Goal: Task Accomplishment & Management: Complete application form

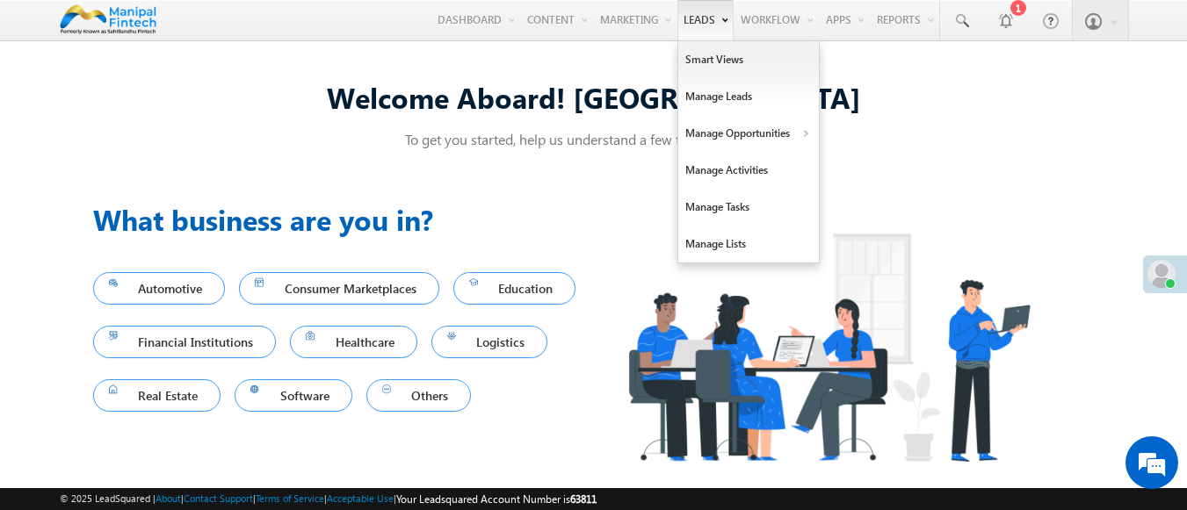
scroll to position [11, 0]
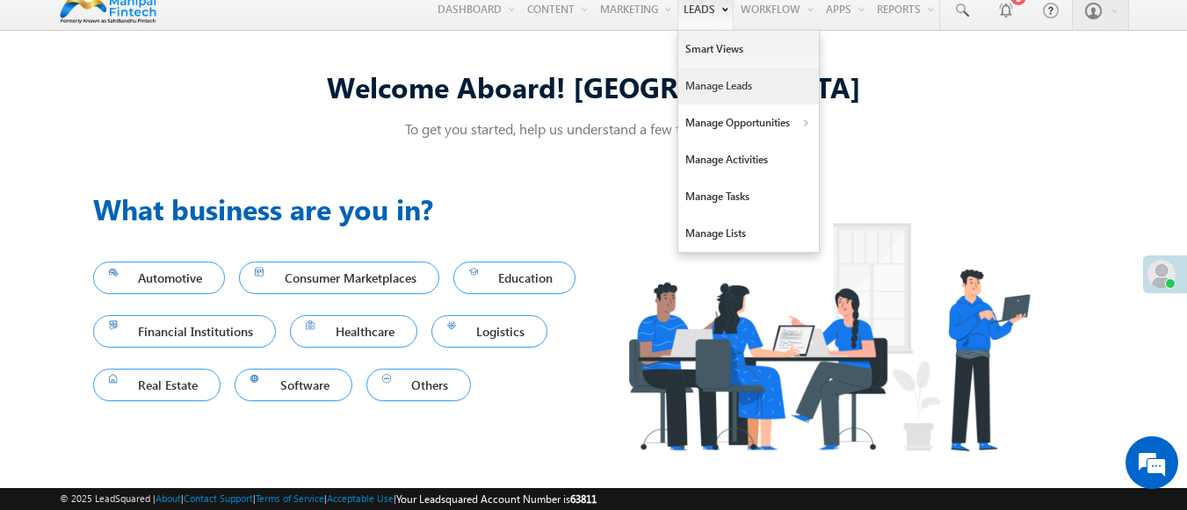
click at [738, 85] on link "Manage Leads" at bounding box center [748, 86] width 141 height 37
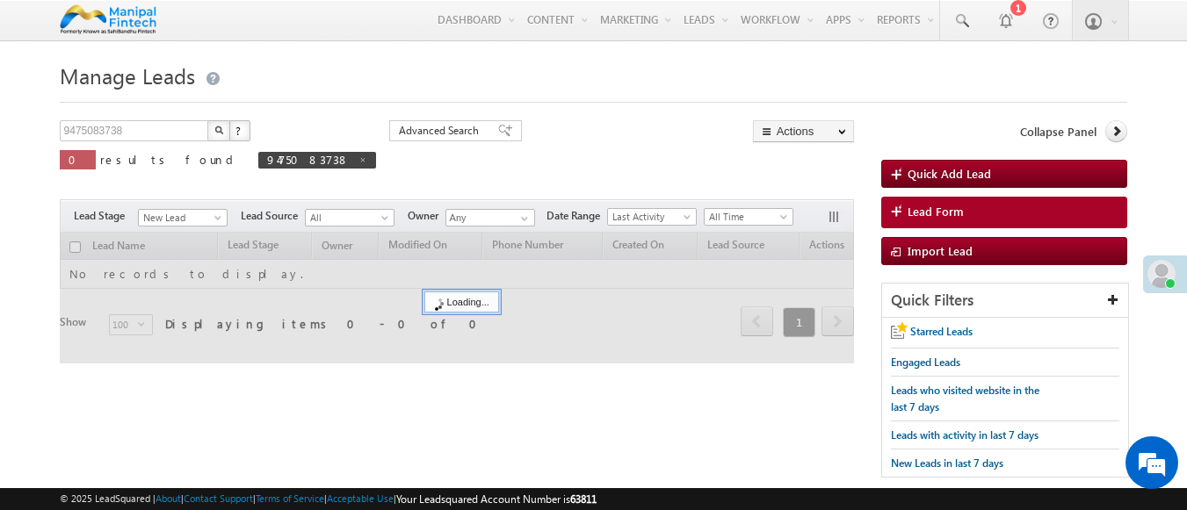
click at [934, 213] on span "Lead Form" at bounding box center [935, 212] width 56 height 16
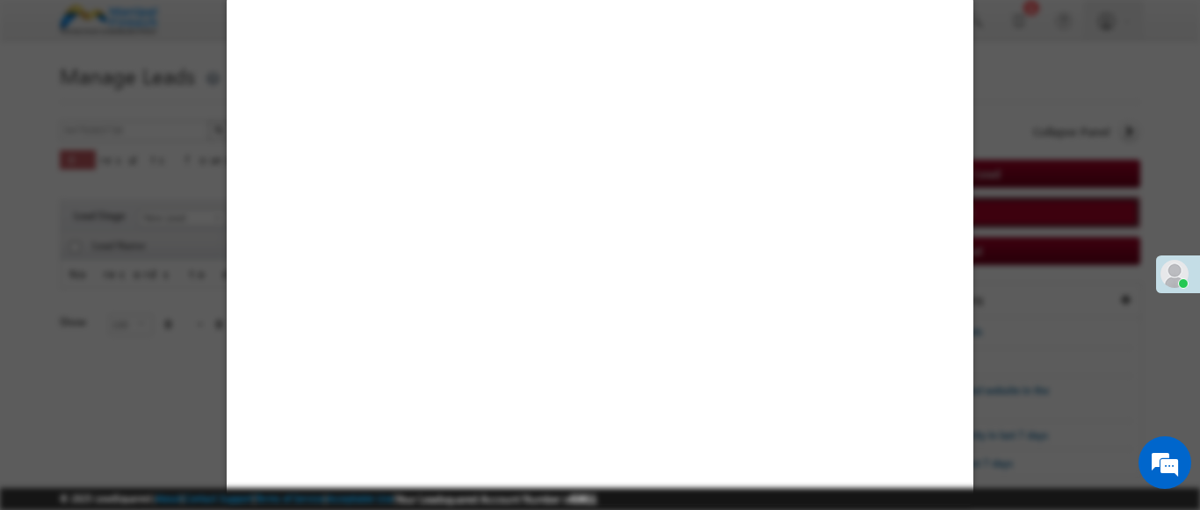
select select "Open"
select select "Prospecting"
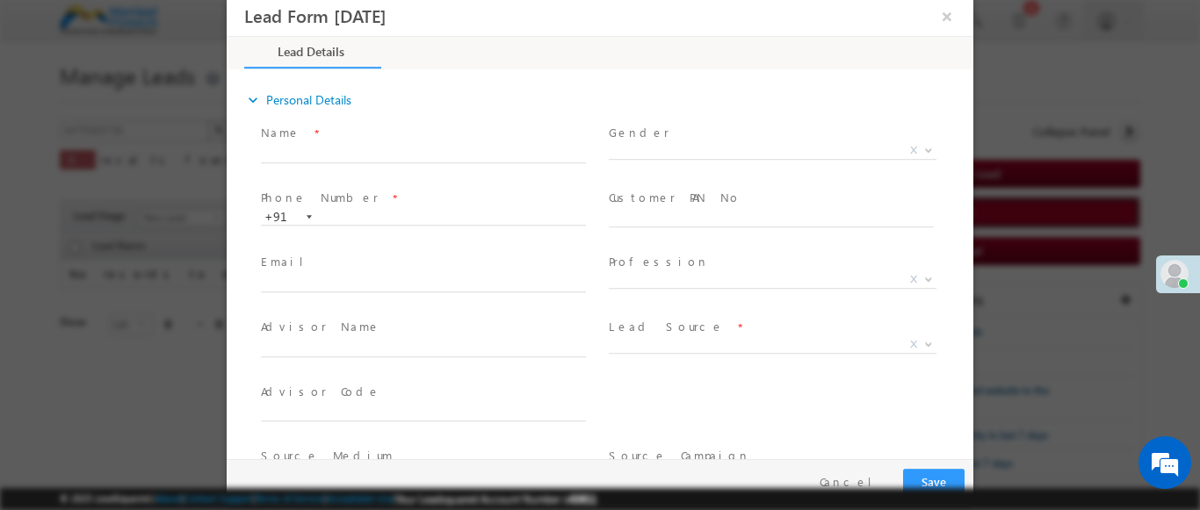
type input "[DATE] 3:36 PM"
type input "0"
type input "badal"
type input "9990182008"
type input "badal9990182008"
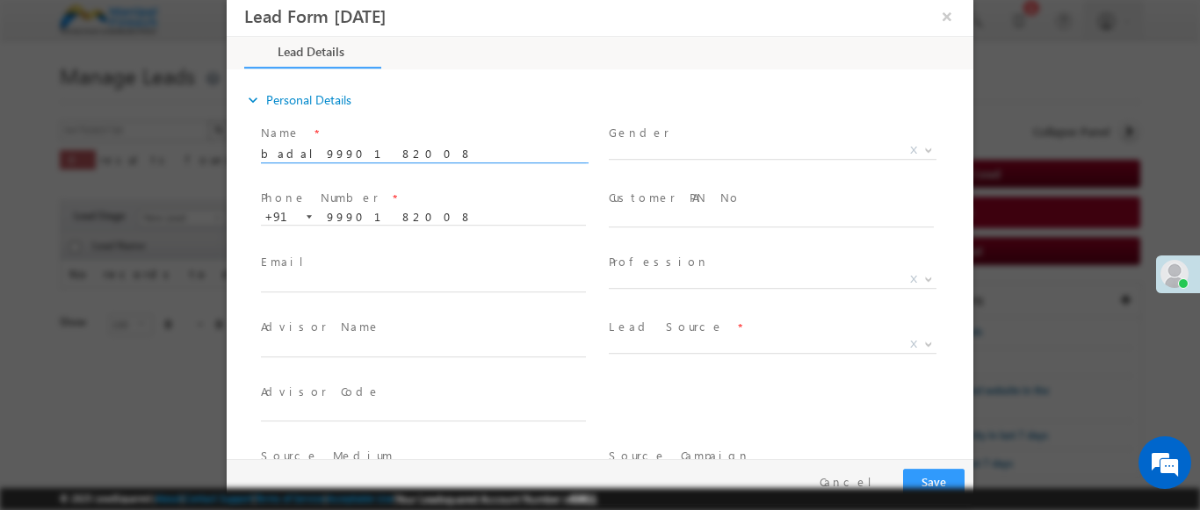
click at [923, 343] on b at bounding box center [928, 344] width 11 height 6
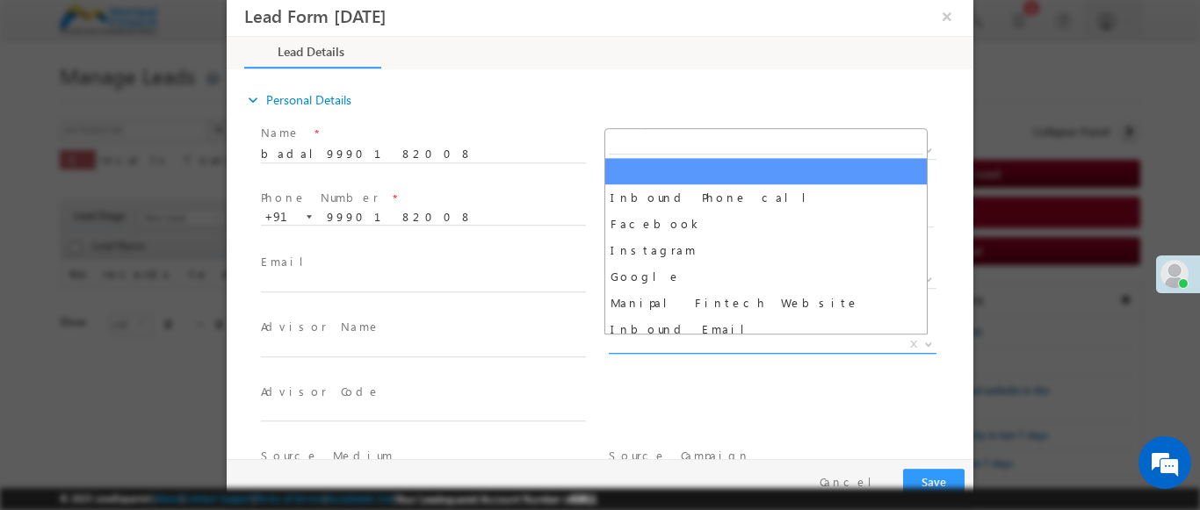
scroll to position [1379, 0]
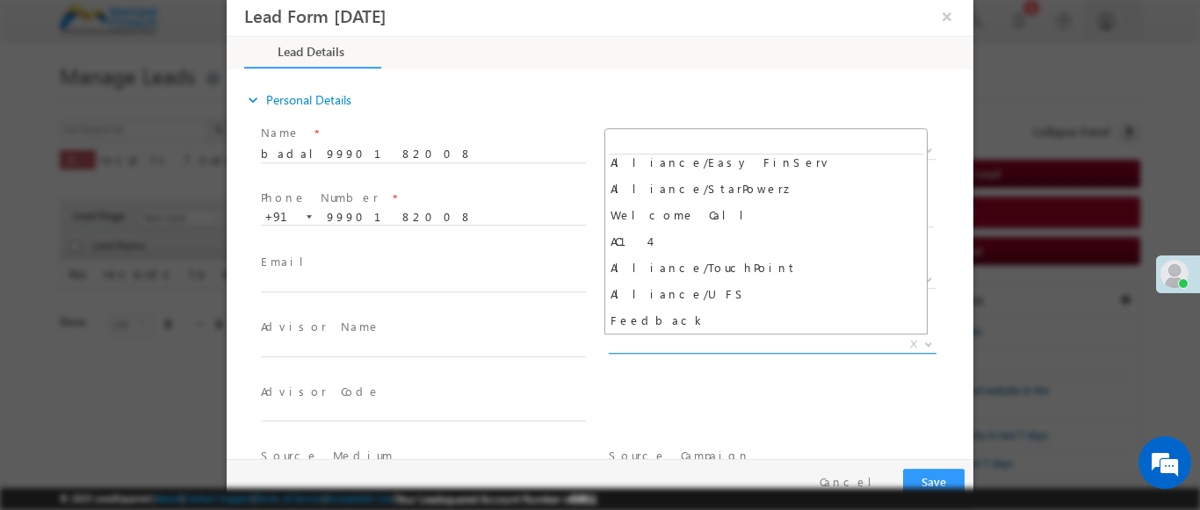
select select "Feedback"
type input "badal9990182008- Feedback"
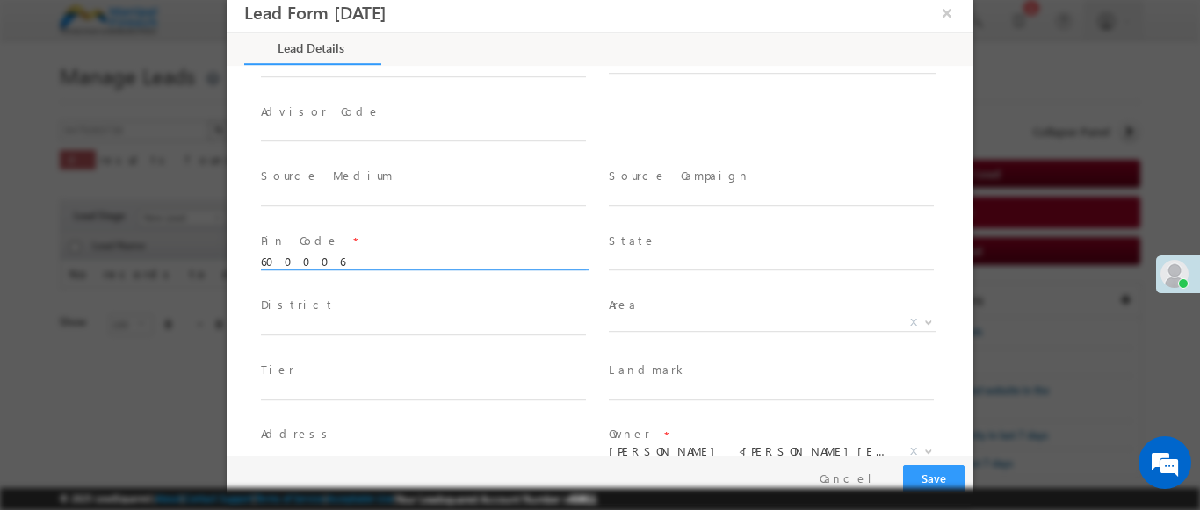
scroll to position [778, 0]
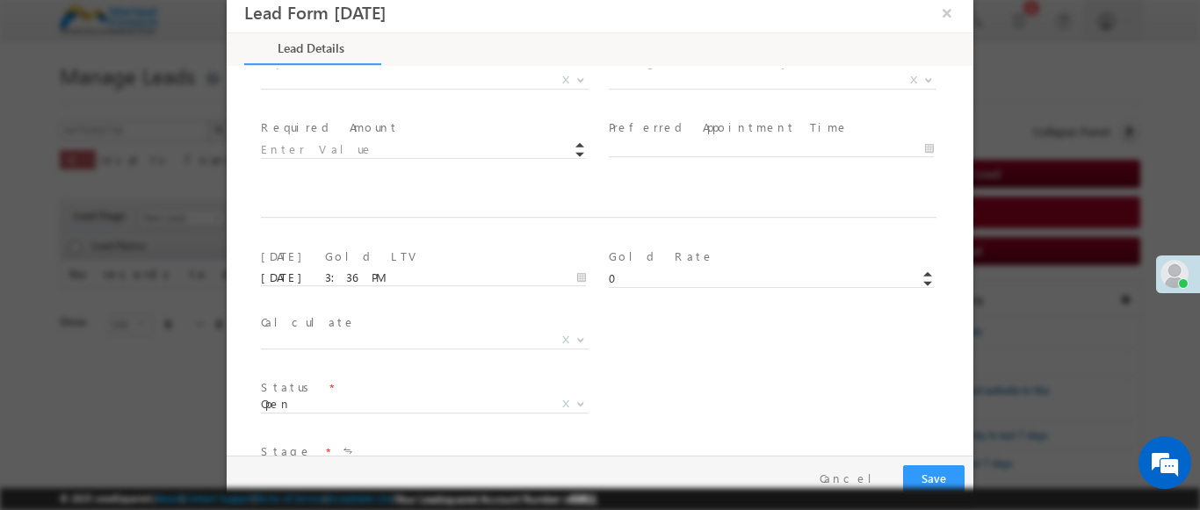
type input "600006"
click at [575, 78] on b at bounding box center [580, 79] width 11 height 6
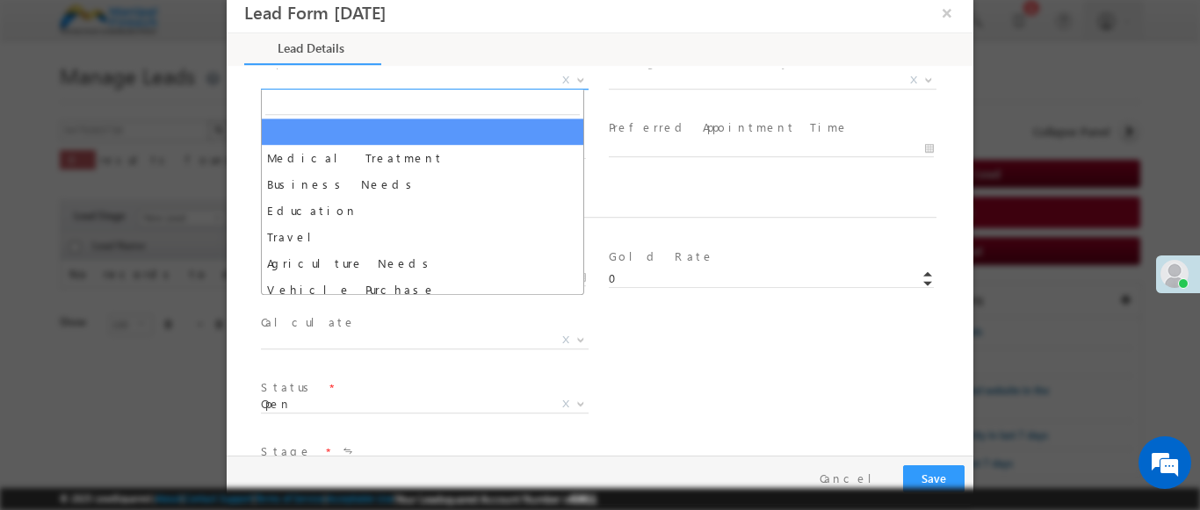
select select "Medical Treatment"
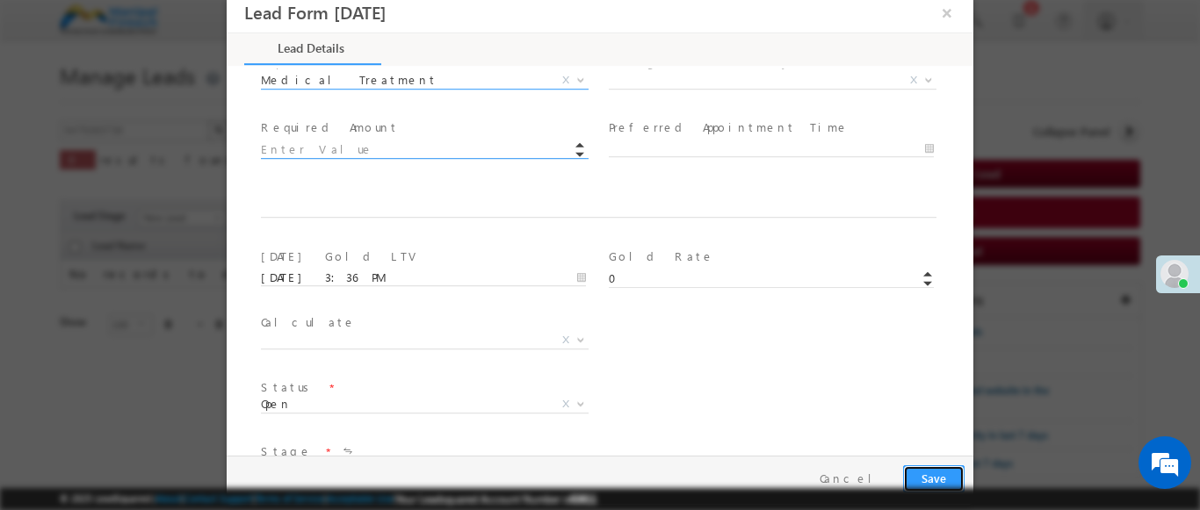
click at [933, 479] on button "Save" at bounding box center [933, 479] width 61 height 27
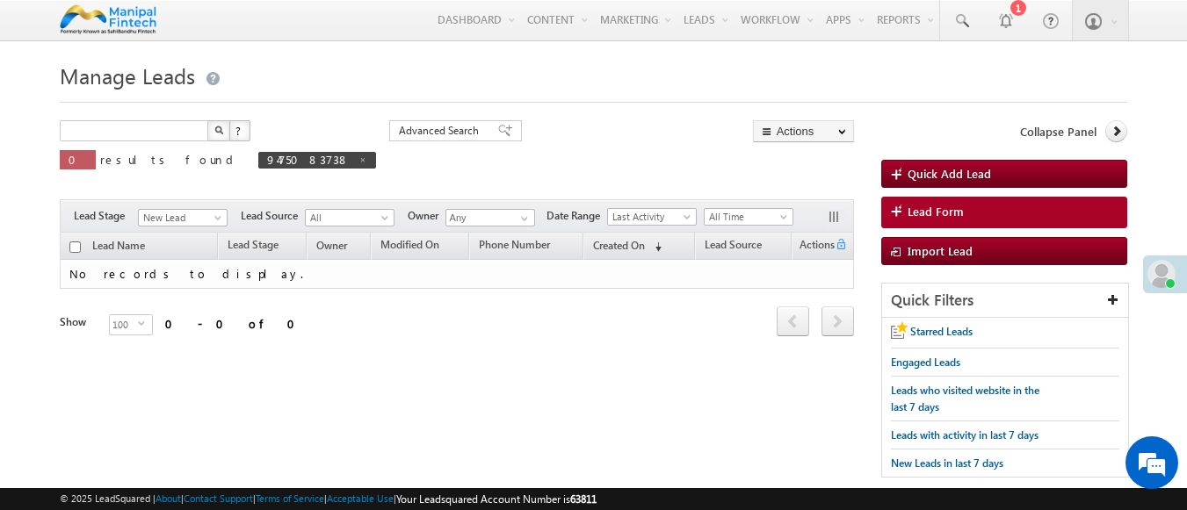
type input "Search Leads"
type input "9990182008"
click at [218, 132] on img "button" at bounding box center [217, 130] width 9 height 9
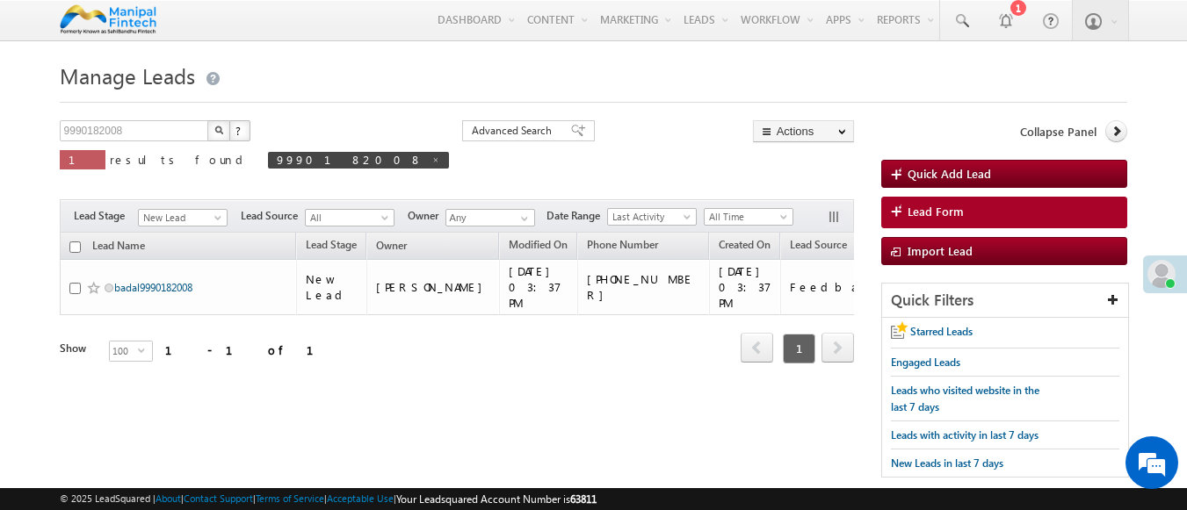
click at [155, 281] on link "badal9990182008" at bounding box center [153, 287] width 78 height 13
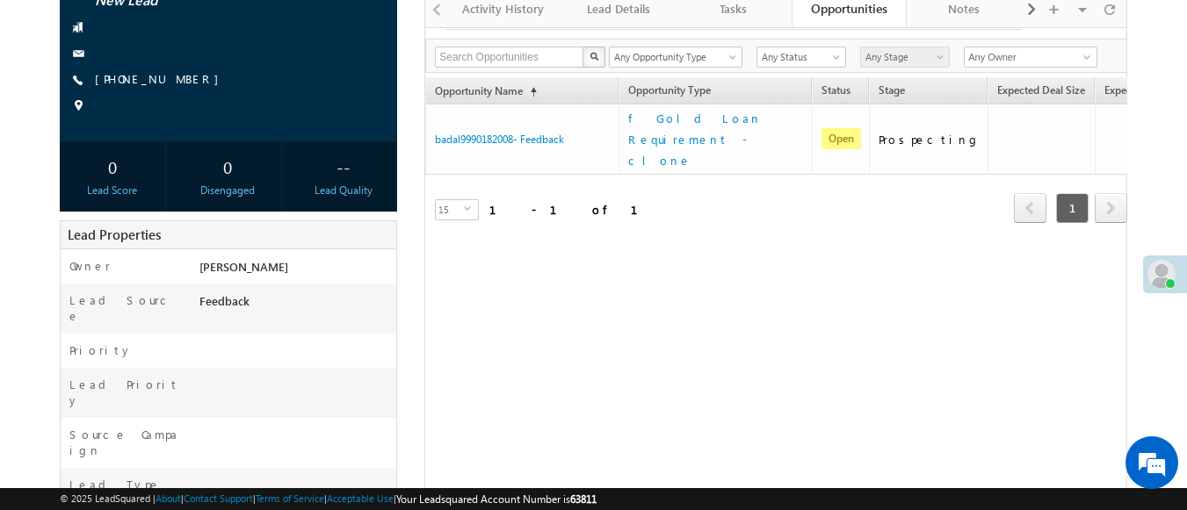
scroll to position [280, 0]
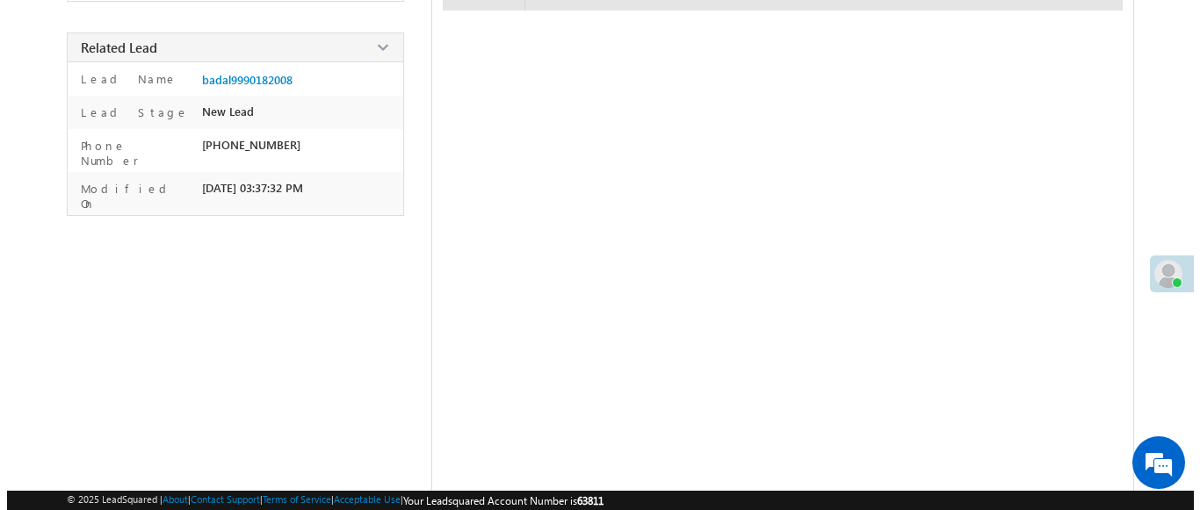
scroll to position [313, 0]
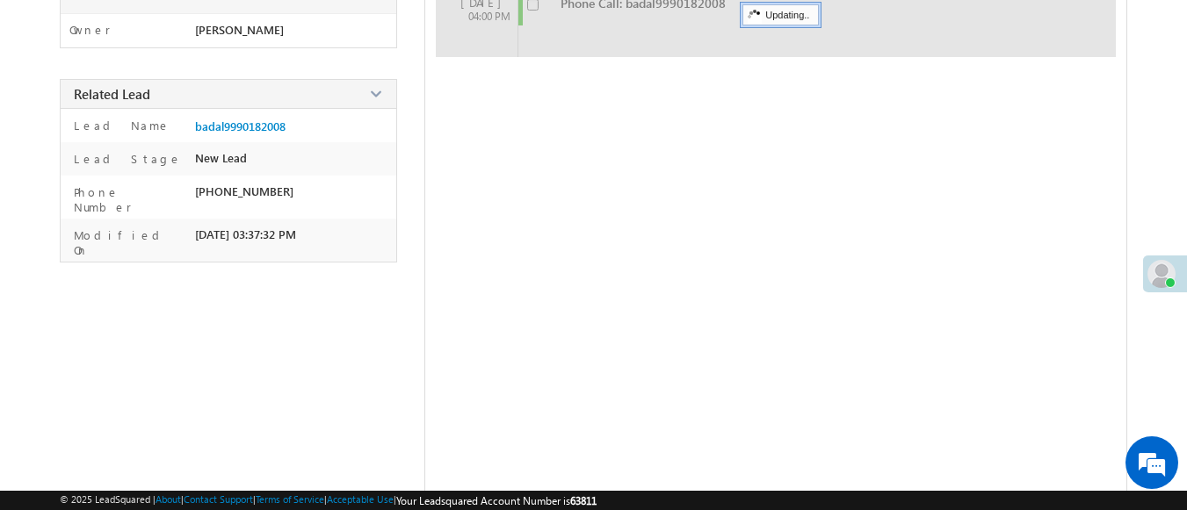
checkbox input "false"
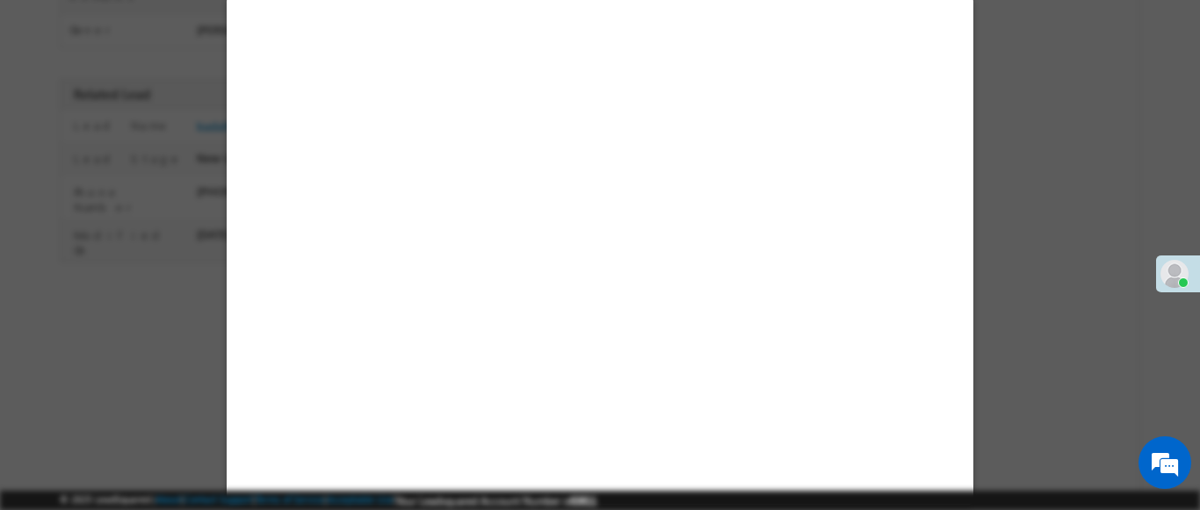
scroll to position [0, 0]
select select "Feedback"
select select "Medical Treatment"
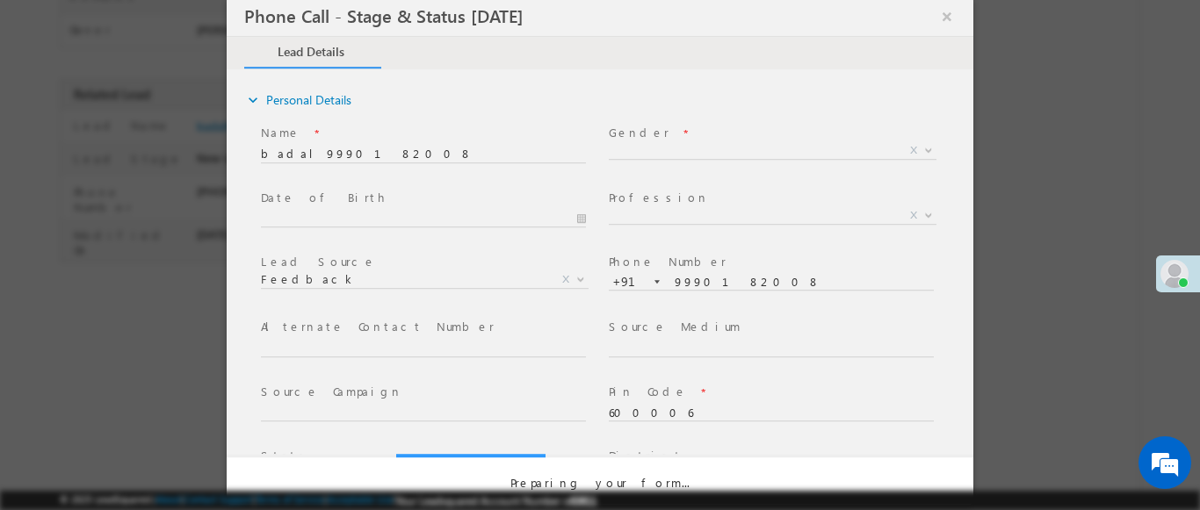
select select "Open"
select select "Fresh Lead"
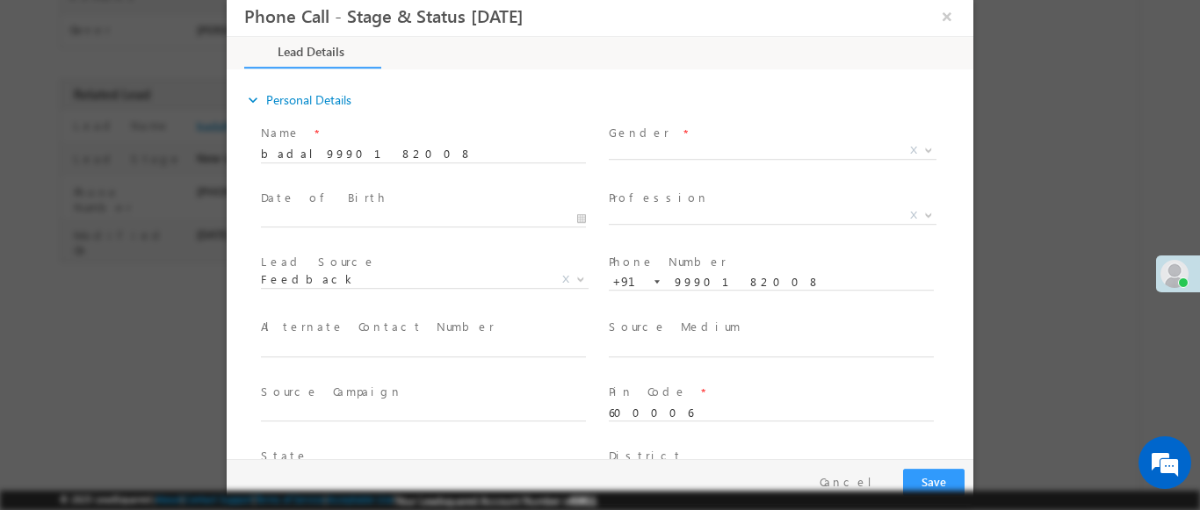
type input "[DATE] 3:37 PM"
click at [923, 148] on b at bounding box center [928, 150] width 11 height 6
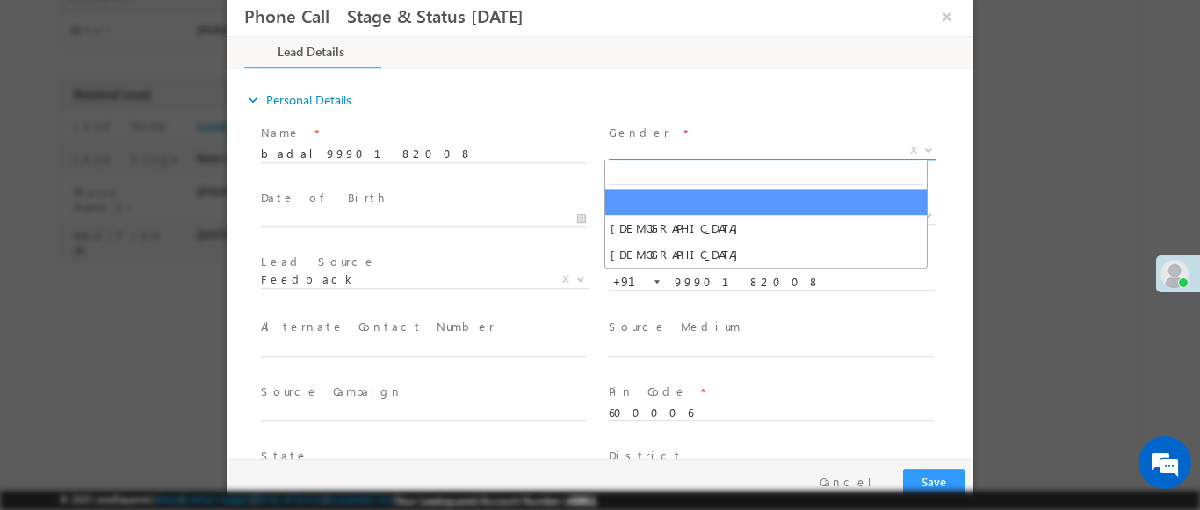
select select "[DEMOGRAPHIC_DATA]"
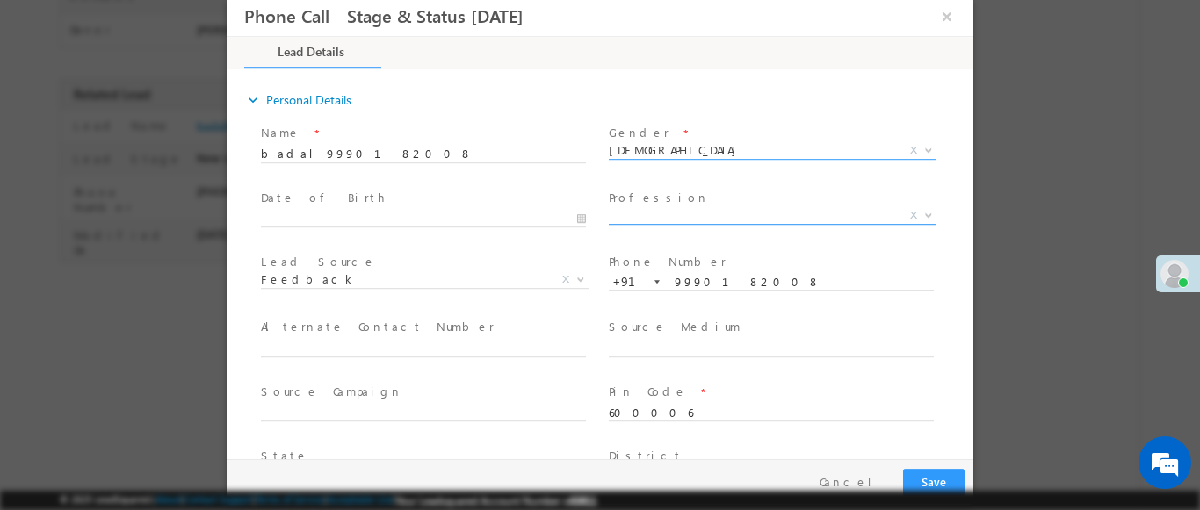
scroll to position [3, 0]
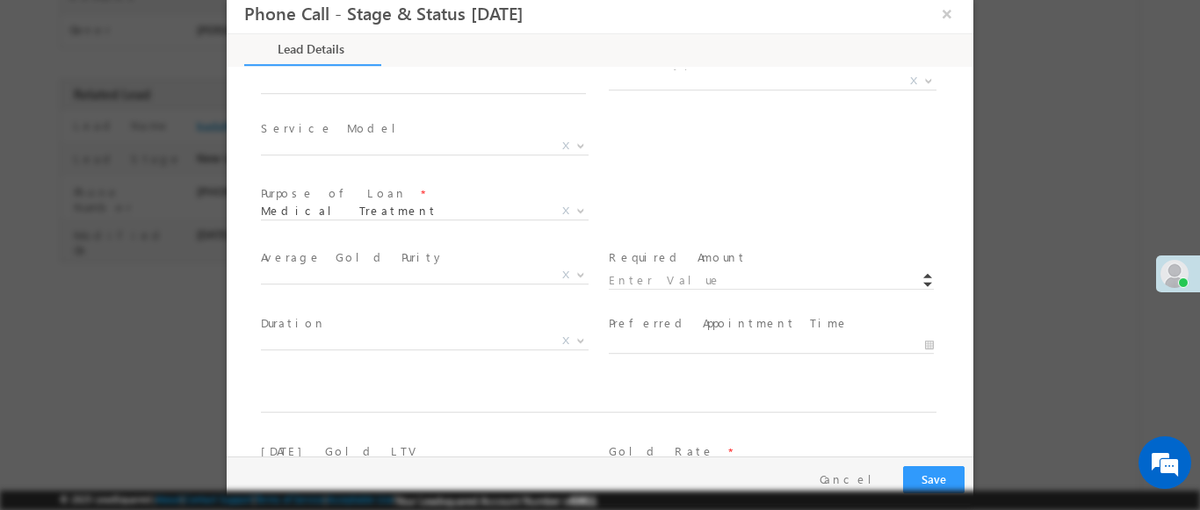
click at [923, 80] on b at bounding box center [928, 80] width 11 height 6
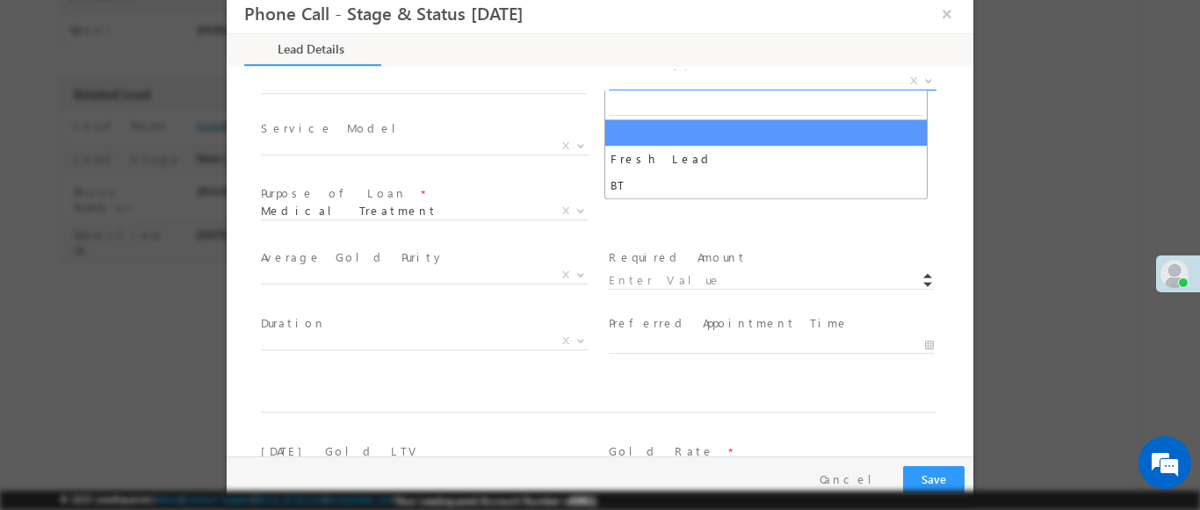
select select "BT"
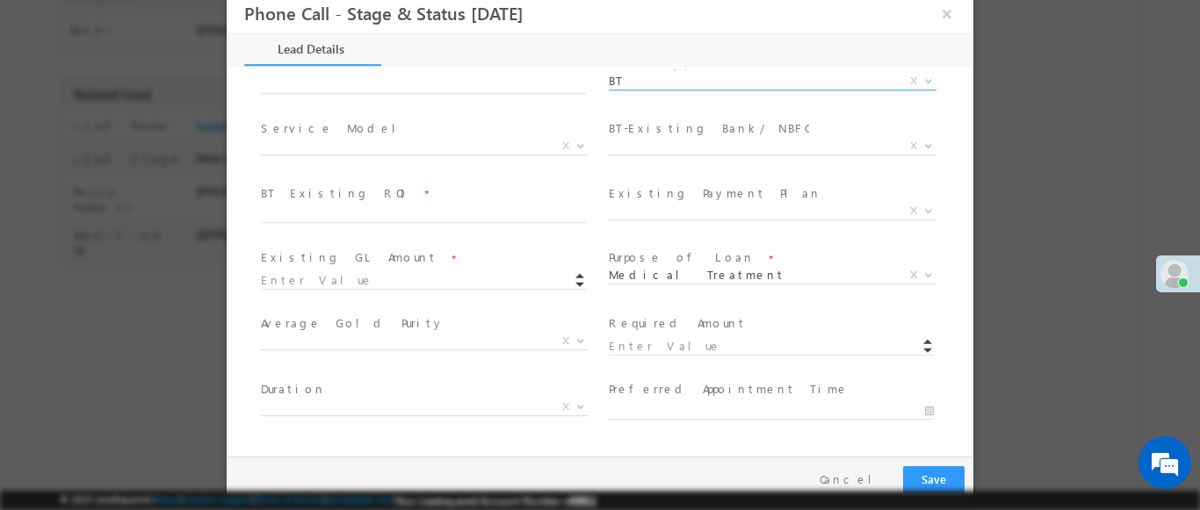
scroll to position [649, 0]
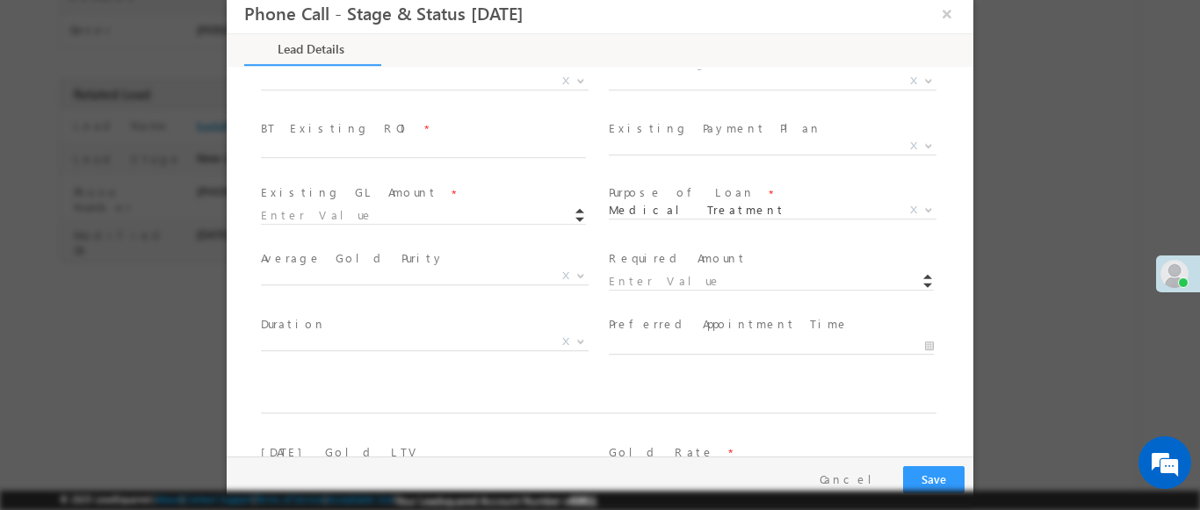
click at [575, 79] on b at bounding box center [580, 80] width 11 height 6
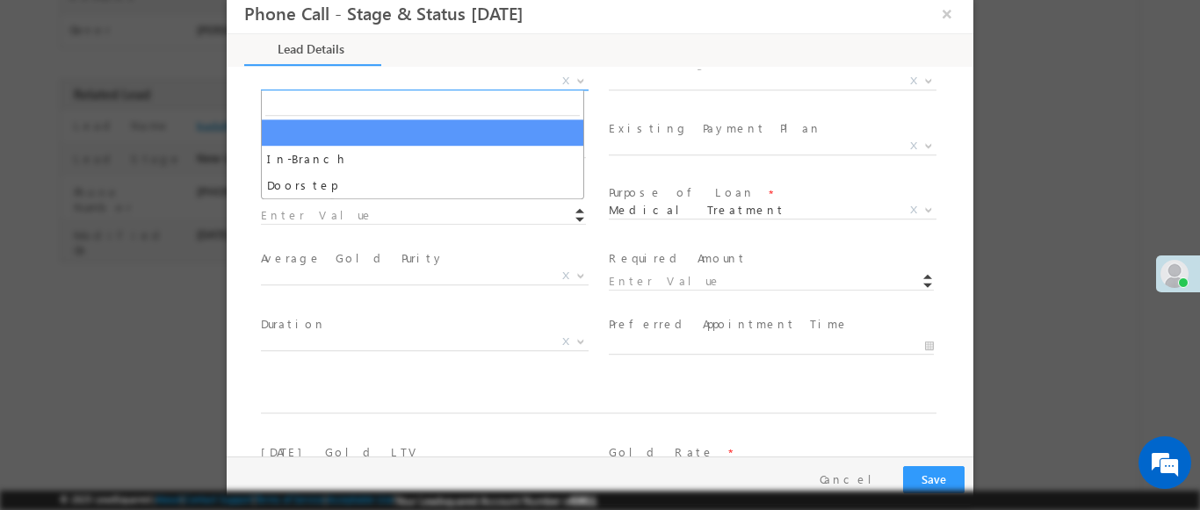
select select "In-Branch"
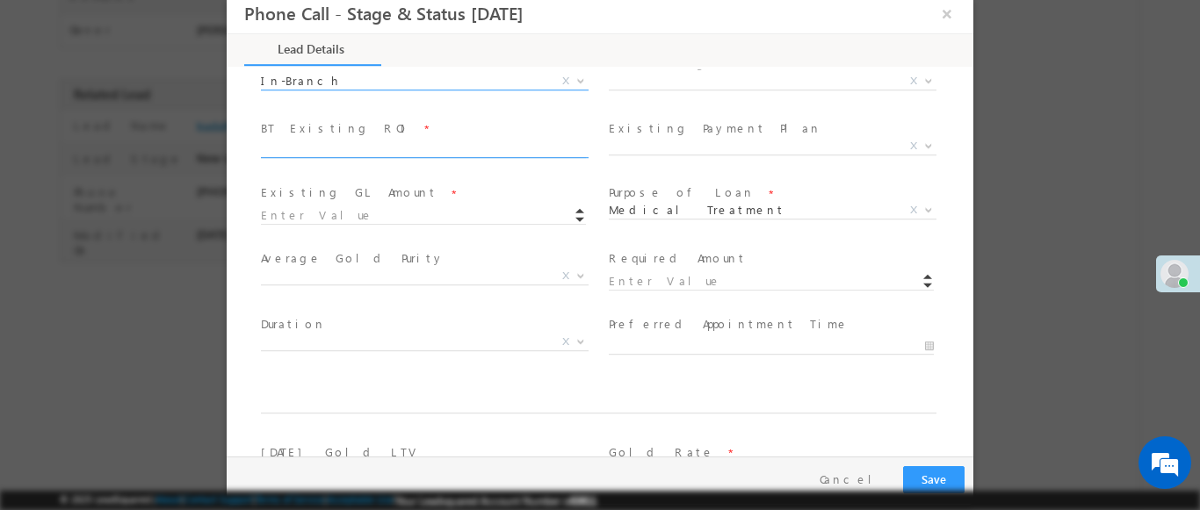
click at [923, 79] on b at bounding box center [928, 80] width 11 height 6
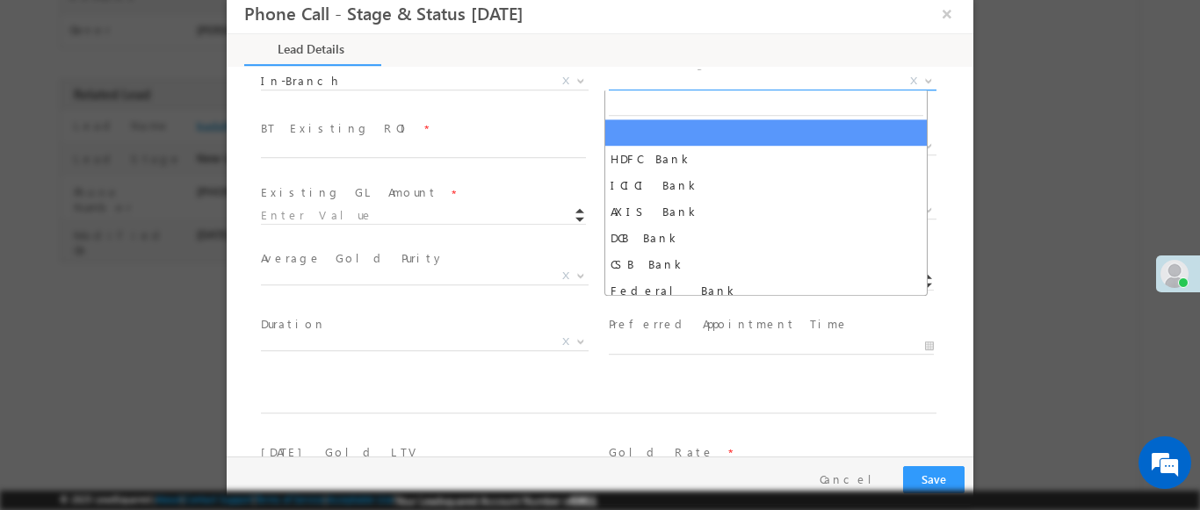
select select "DCB Bank"
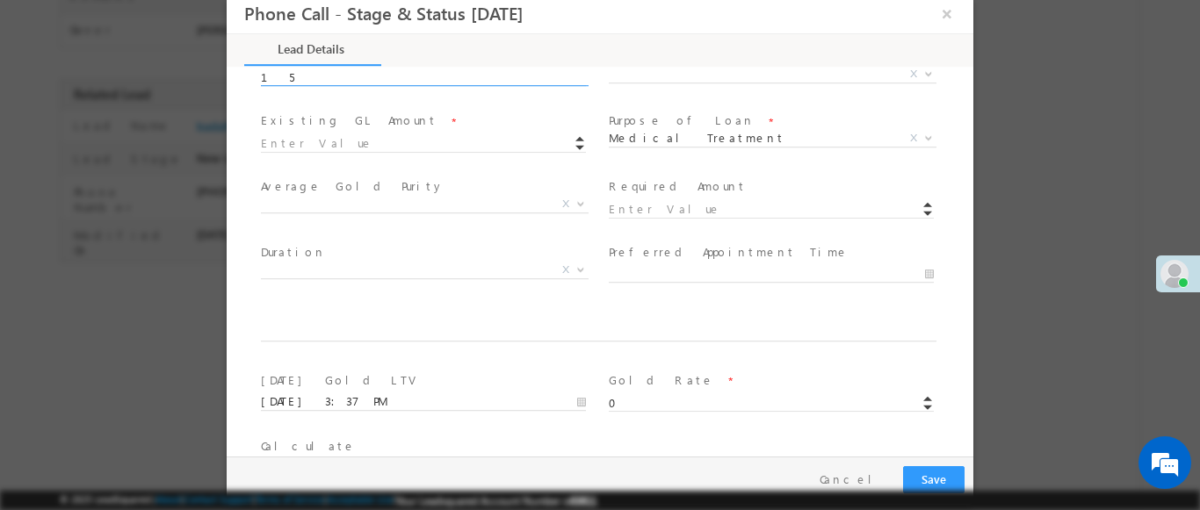
scroll to position [714, 0]
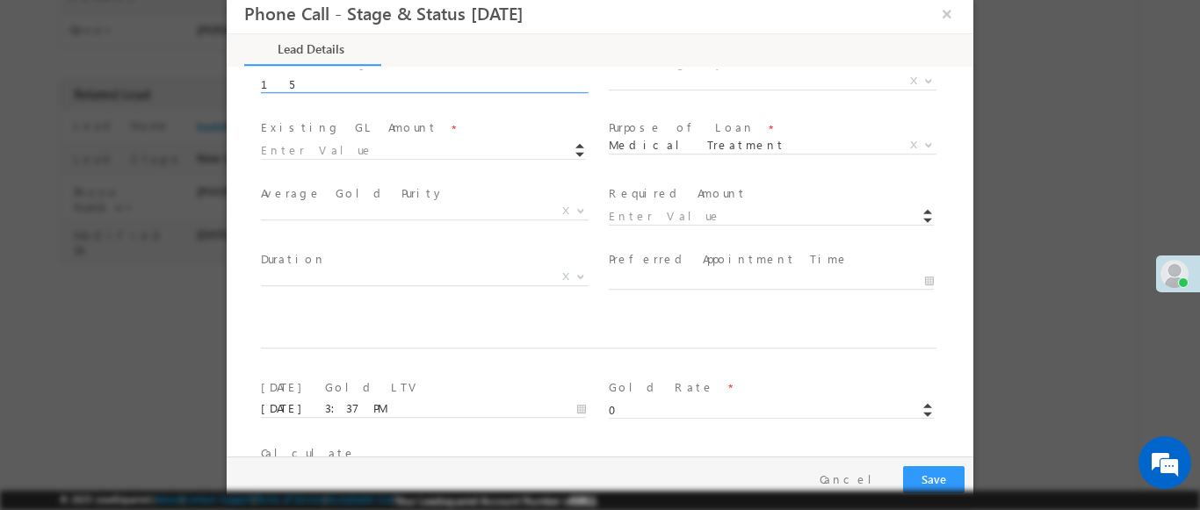
type input "15"
click at [923, 79] on b at bounding box center [928, 80] width 11 height 6
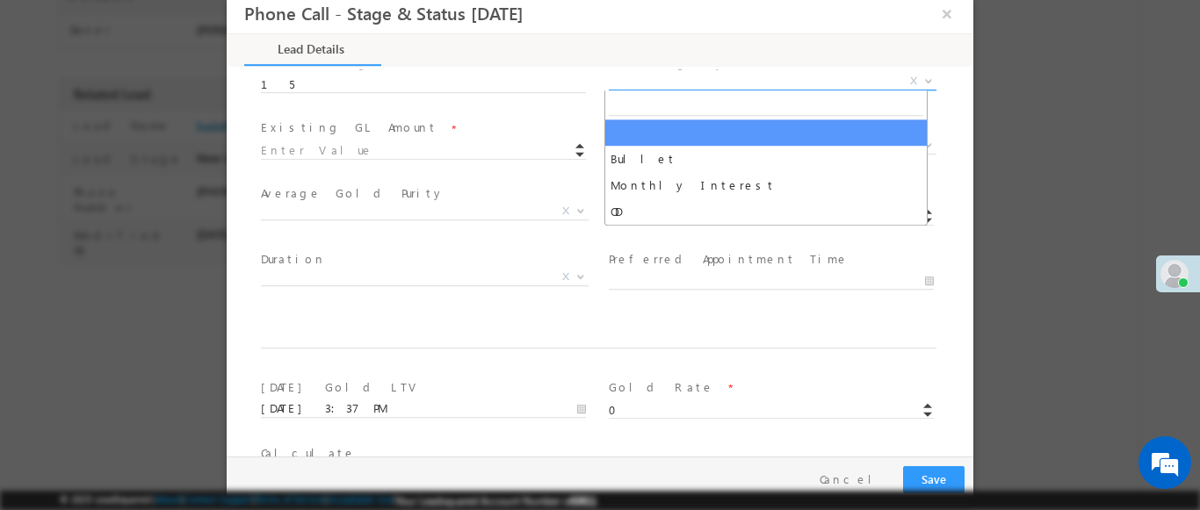
select select "Monthly Interest"
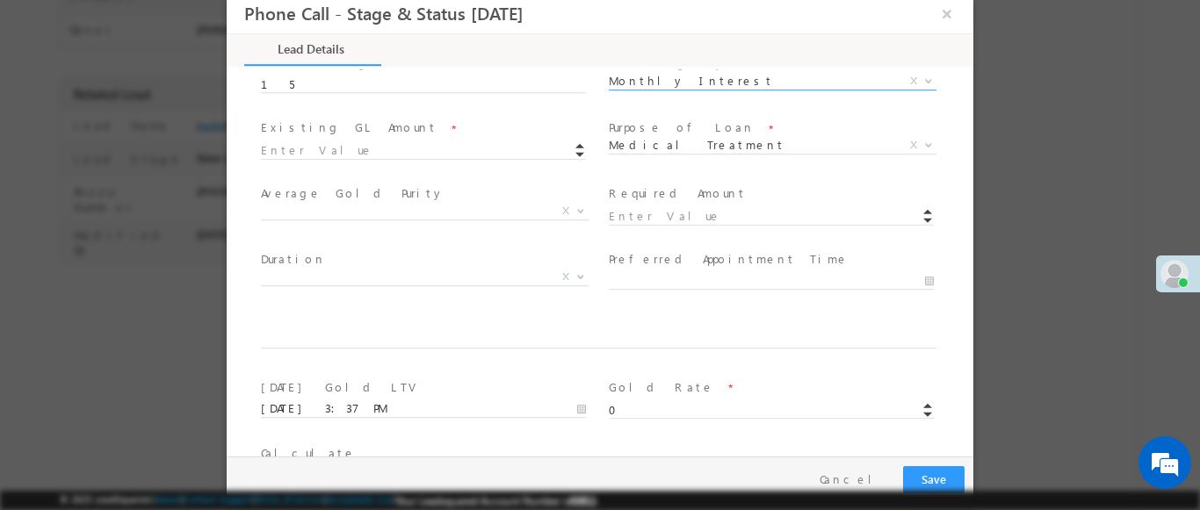
scroll to position [784, 0]
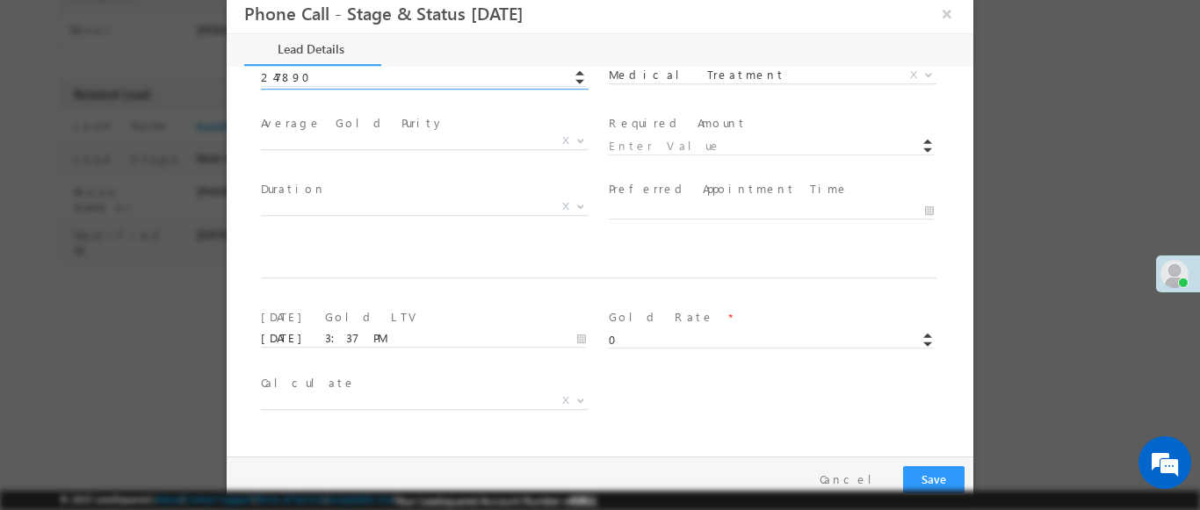
type input "247890.00"
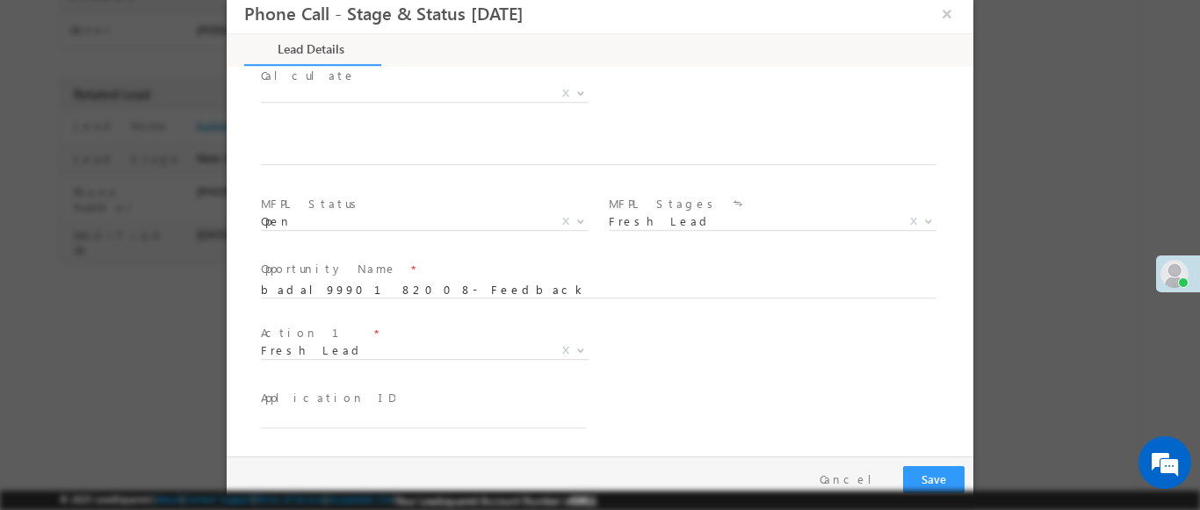
click at [575, 350] on b at bounding box center [580, 350] width 11 height 6
type input "234567.00"
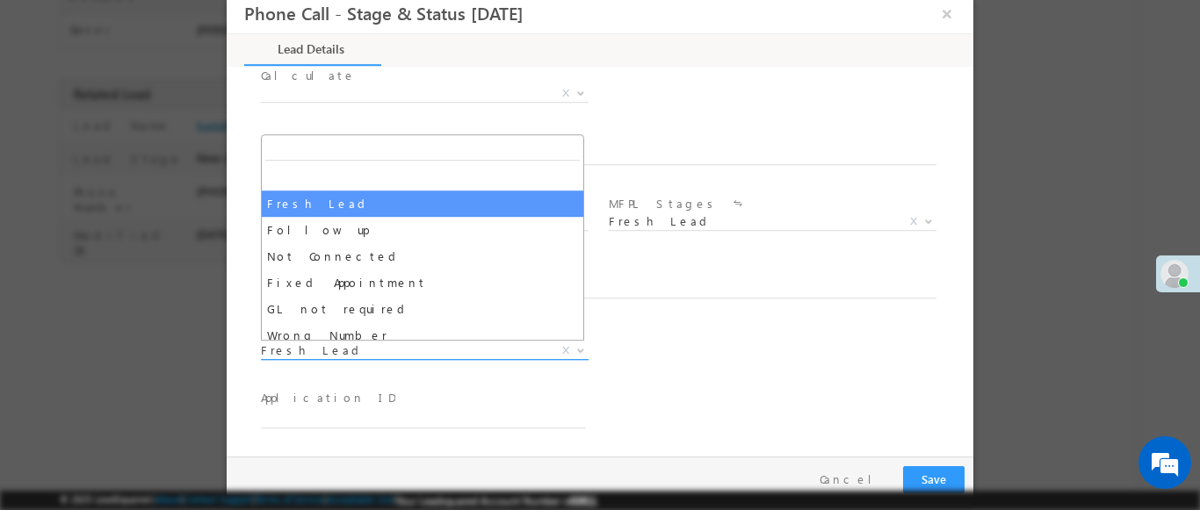
select select "Fixed Appointment"
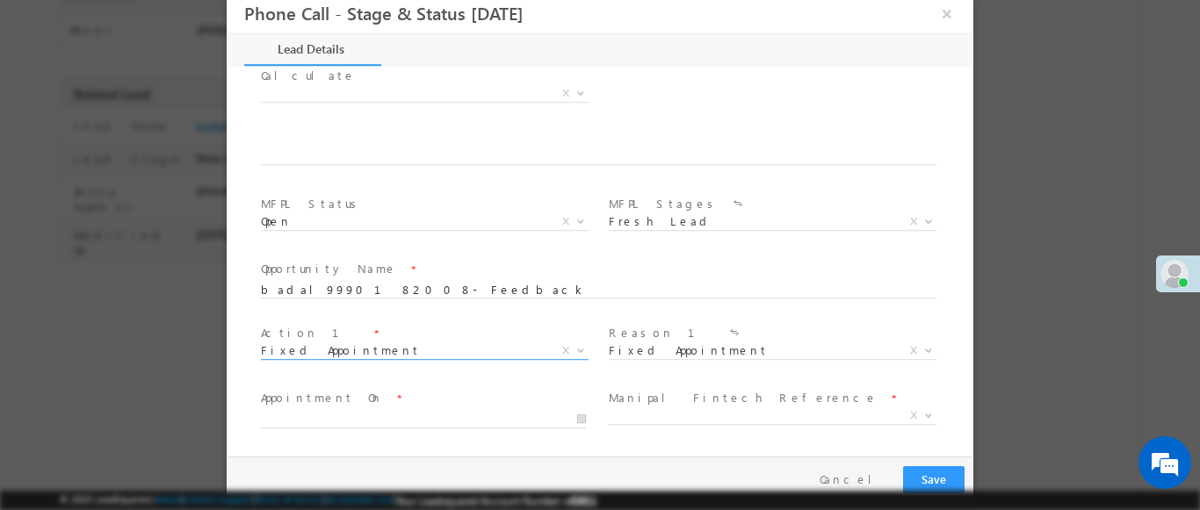
scroll to position [1221, 0]
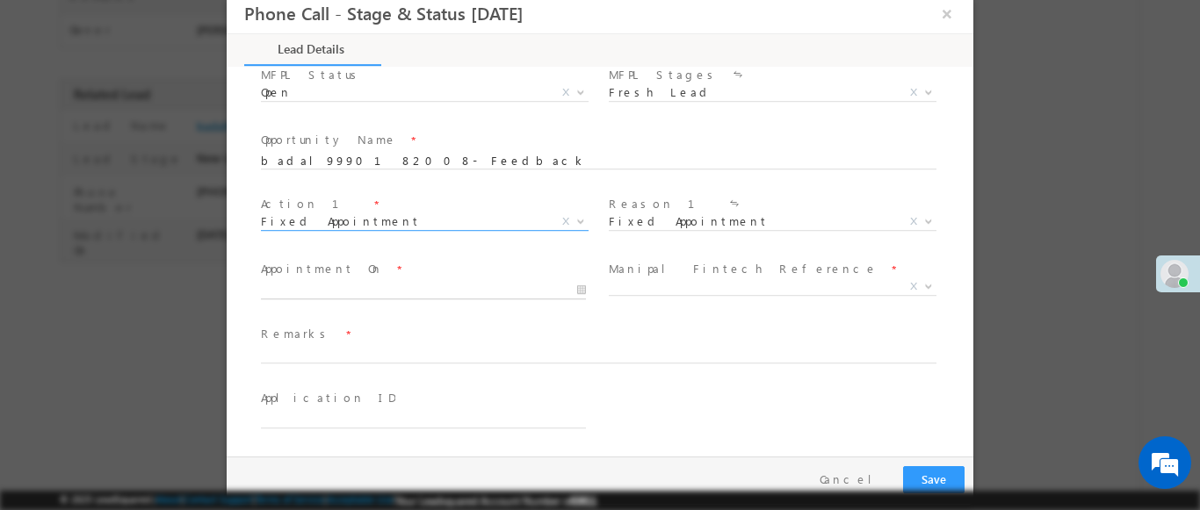
click at [421, 290] on input "text" at bounding box center [423, 291] width 325 height 18
type input "[DATE] 3:38 PM"
type input "38"
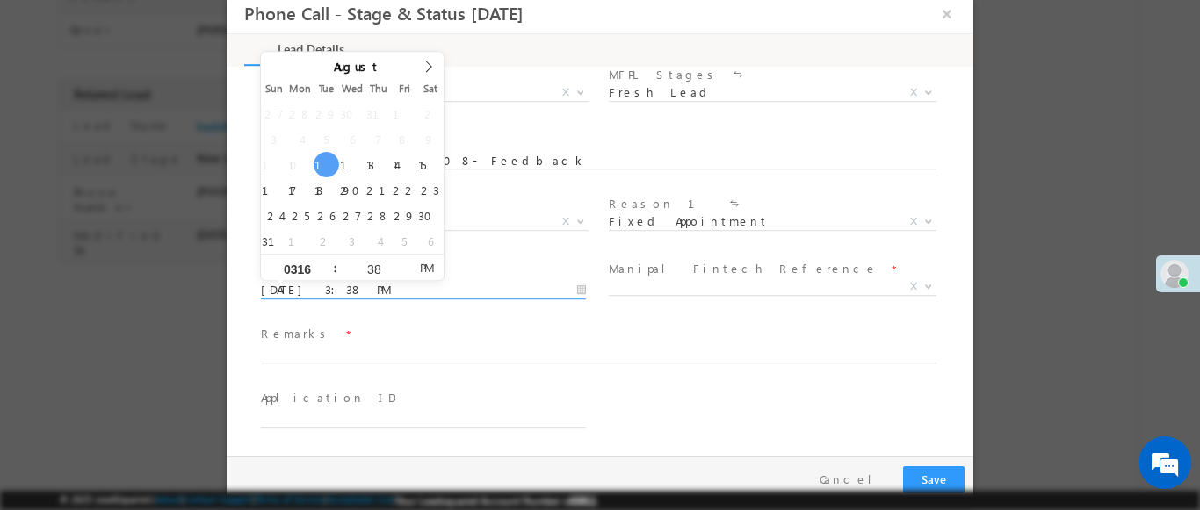
type input "0316"
type input "[DATE] 4:38 PM"
type input "04"
click at [923, 285] on b at bounding box center [928, 286] width 11 height 6
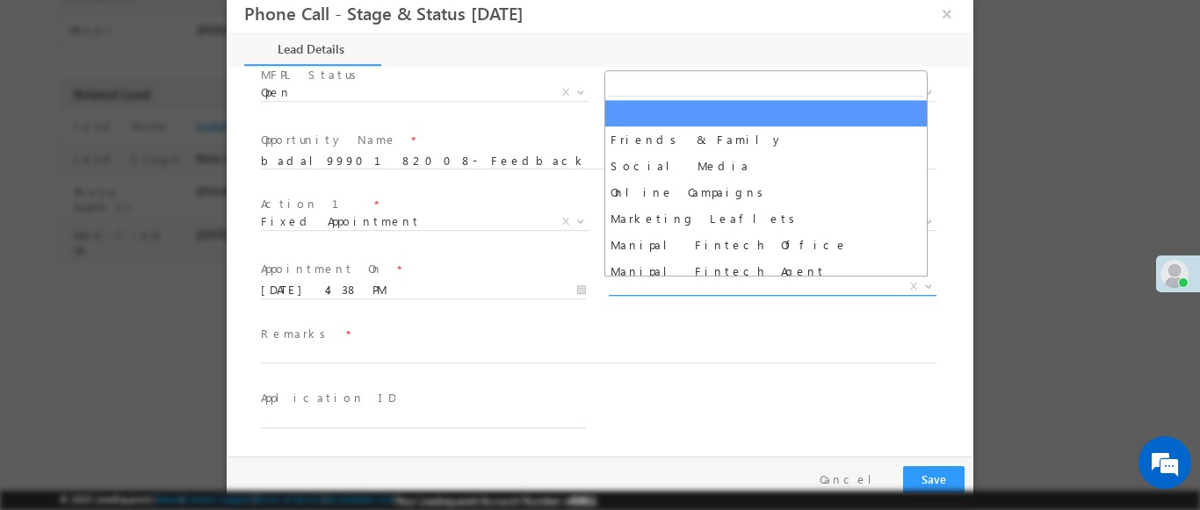
select select "Friends & Family"
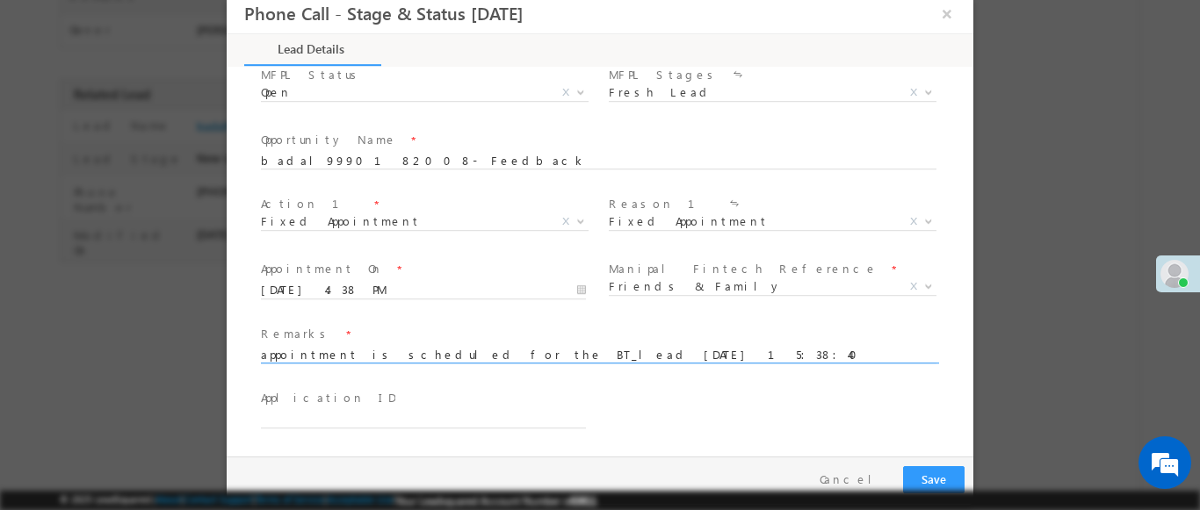
type input "appointment is scheduled for the BT_lead [DATE] 15:38:40"
click at [933, 480] on button "Save" at bounding box center [933, 479] width 61 height 27
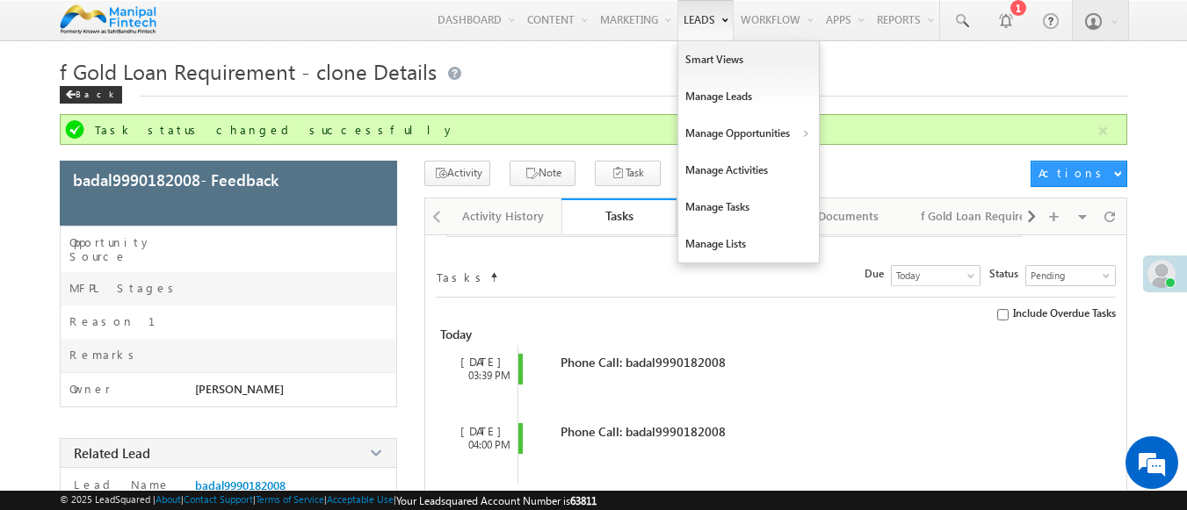
scroll to position [78, 0]
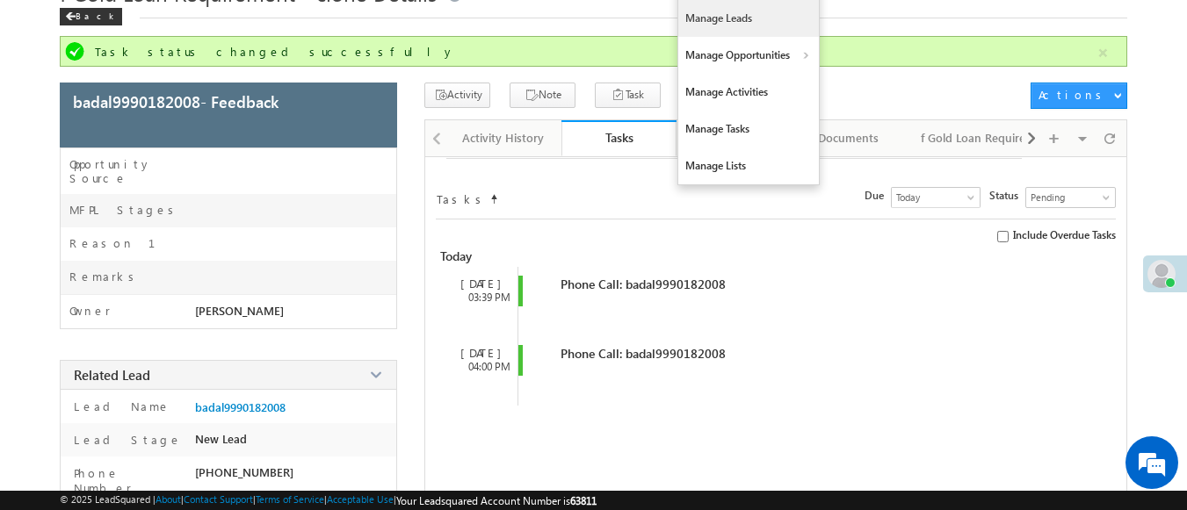
click at [738, 18] on link "Manage Leads" at bounding box center [748, 18] width 141 height 37
